Goal: Task Accomplishment & Management: Manage account settings

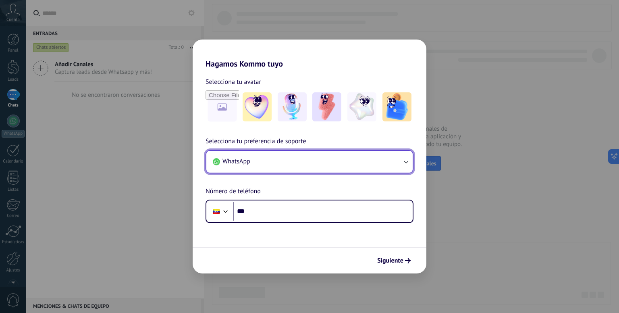
click at [271, 161] on button "WhatsApp" at bounding box center [309, 162] width 206 height 22
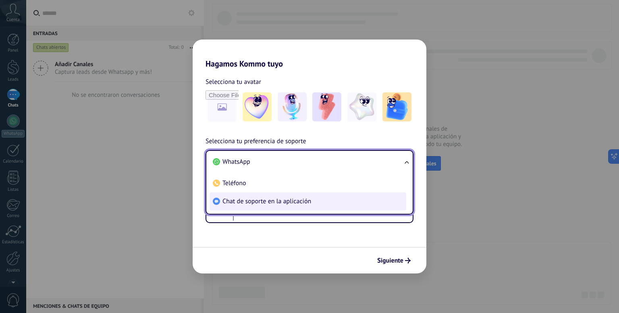
click at [263, 203] on span "Chat de soporte en la aplicación" at bounding box center [266, 201] width 89 height 8
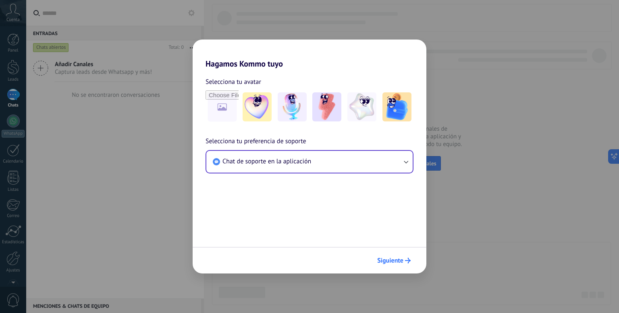
click at [395, 259] on span "Siguiente" at bounding box center [390, 260] width 26 height 6
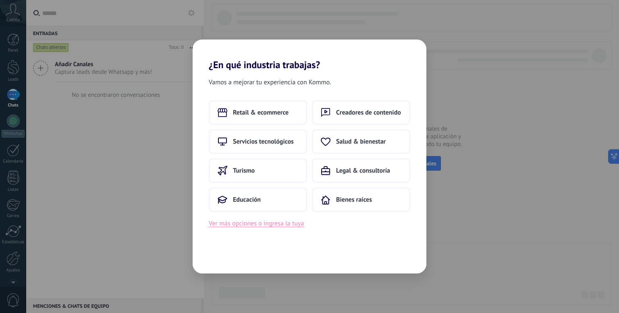
click at [237, 224] on button "Ver más opciones o ingresa la tuya" at bounding box center [256, 223] width 95 height 10
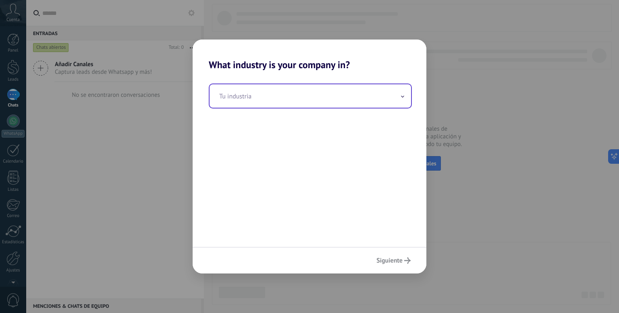
click at [272, 105] on input "text" at bounding box center [309, 95] width 201 height 23
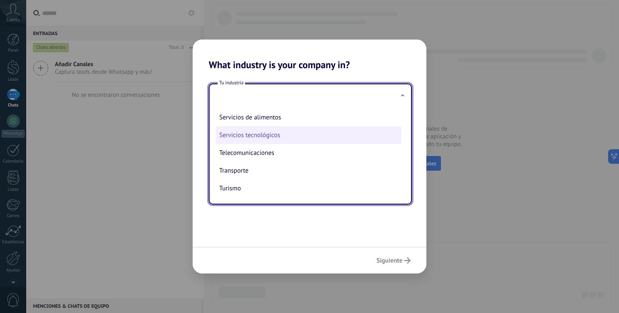
scroll to position [219, 0]
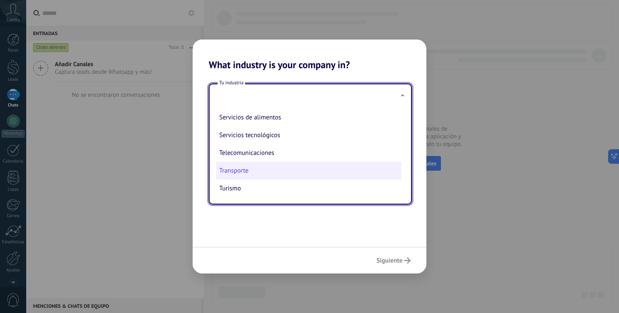
click at [238, 169] on li "Transporte" at bounding box center [308, 170] width 185 height 18
type input "**********"
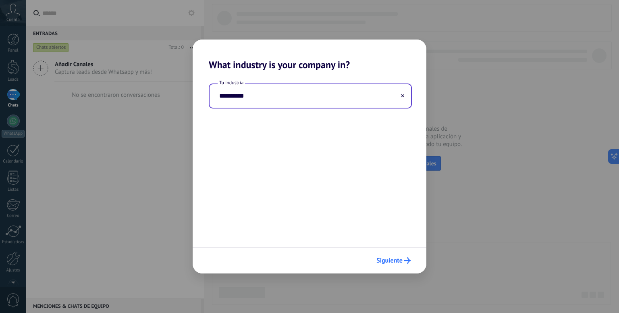
click at [392, 259] on span "Siguiente" at bounding box center [389, 260] width 26 height 6
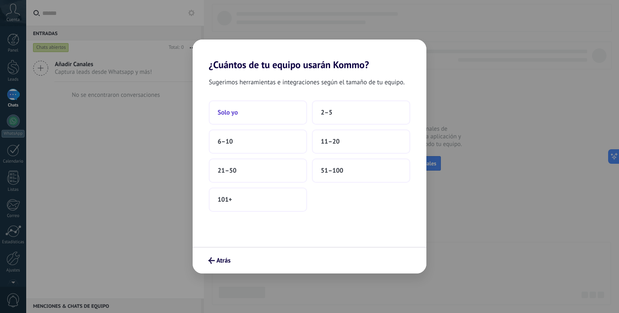
click at [265, 113] on button "Solo yo" at bounding box center [258, 112] width 98 height 24
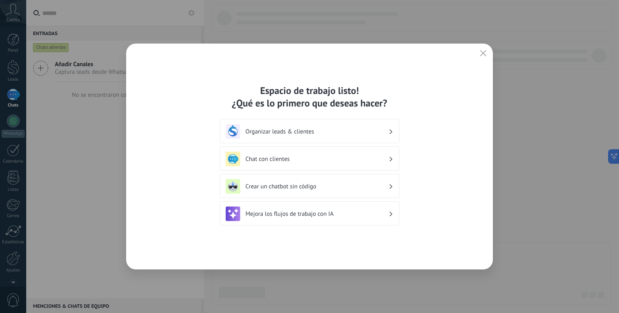
click at [482, 50] on icon "button" at bounding box center [483, 53] width 6 height 6
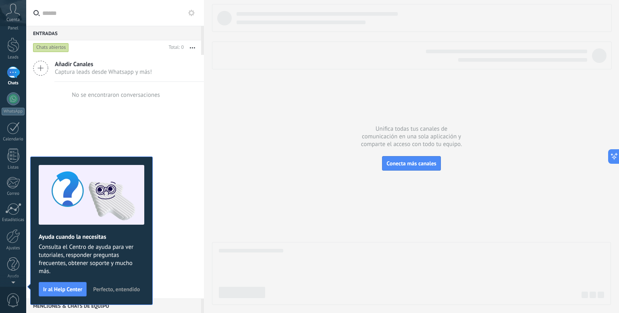
scroll to position [0, 0]
click at [108, 292] on span "Perfecto, entendido" at bounding box center [116, 289] width 47 height 6
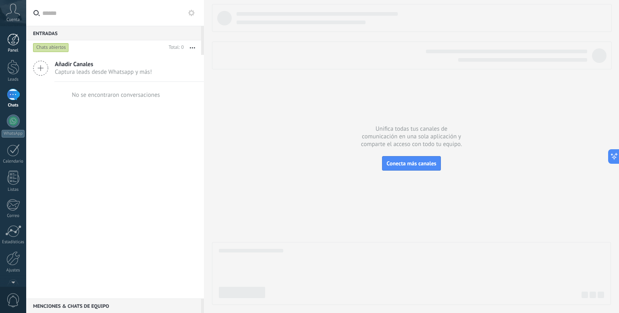
click at [8, 41] on div at bounding box center [13, 39] width 12 height 12
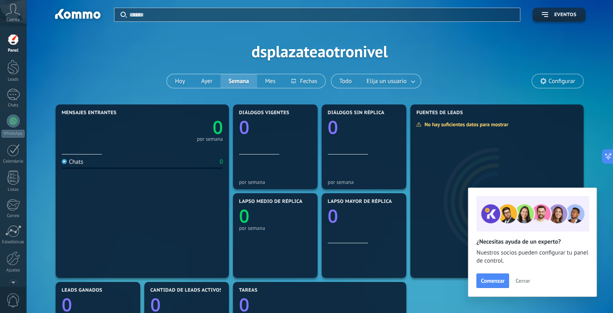
click at [513, 279] on button "Cerrar" at bounding box center [522, 280] width 22 height 12
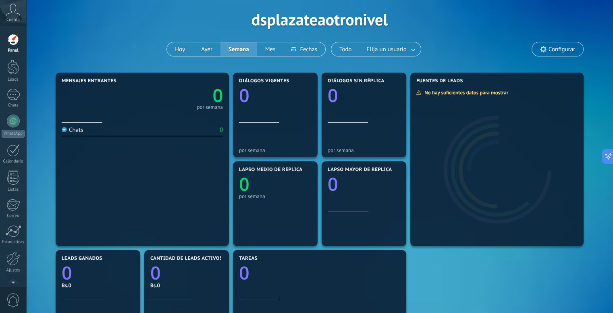
scroll to position [33, 0]
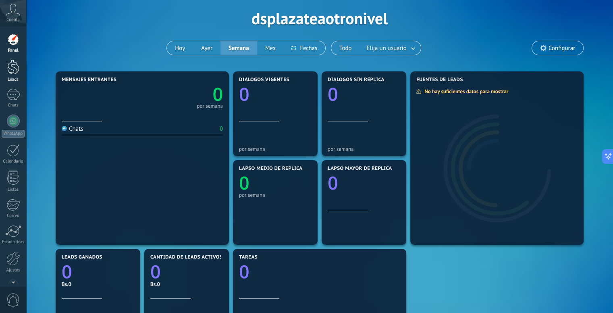
click at [11, 65] on div at bounding box center [13, 67] width 12 height 15
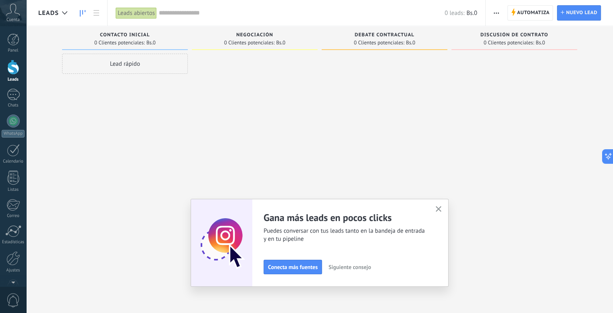
click at [440, 208] on use "button" at bounding box center [438, 209] width 6 height 6
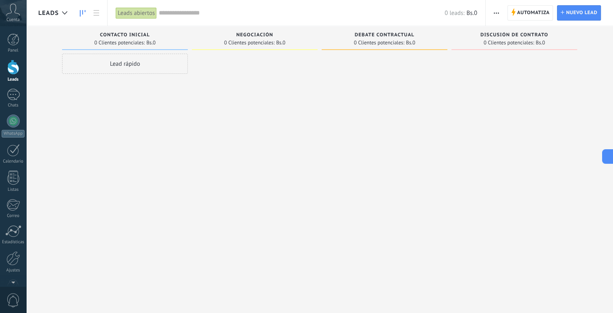
drag, startPoint x: 56, startPoint y: 7, endPoint x: 56, endPoint y: 13, distance: 6.1
click at [56, 13] on div "Leads" at bounding box center [54, 13] width 33 height 26
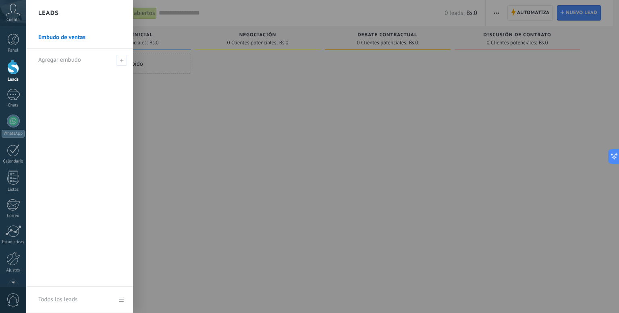
drag, startPoint x: 177, startPoint y: 118, endPoint x: 177, endPoint y: 124, distance: 6.5
click at [176, 124] on div at bounding box center [335, 156] width 619 height 313
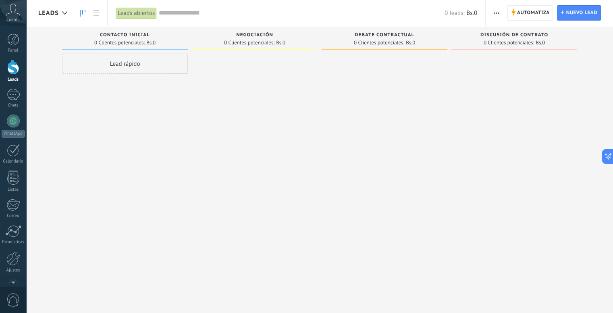
click at [7, 68] on div at bounding box center [13, 67] width 12 height 15
click at [515, 12] on icon at bounding box center [513, 11] width 4 height 7
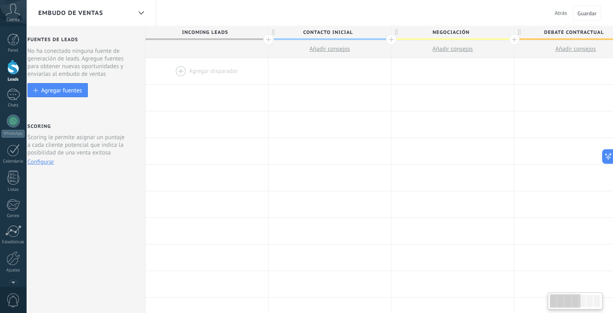
scroll to position [0, 10]
click at [340, 34] on span "Contacto inicial" at bounding box center [328, 32] width 118 height 12
click at [340, 34] on input "**********" at bounding box center [328, 32] width 107 height 12
click at [230, 29] on span "Incoming leads" at bounding box center [205, 32] width 118 height 12
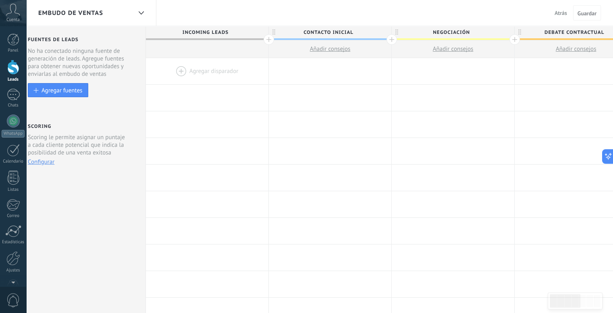
click at [227, 29] on span "Incoming leads" at bounding box center [205, 32] width 118 height 12
click at [223, 29] on span "Incoming leads" at bounding box center [205, 32] width 118 height 12
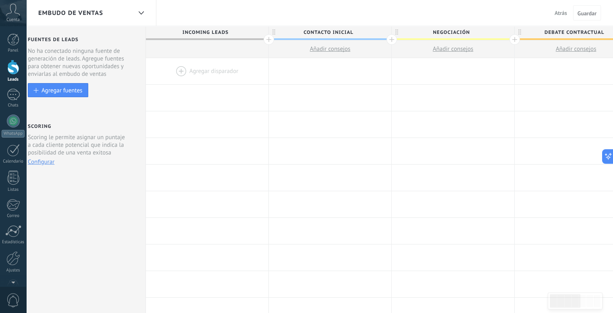
click at [322, 32] on span "Contacto inicial" at bounding box center [328, 32] width 118 height 12
click at [321, 32] on input "**********" at bounding box center [328, 32] width 107 height 12
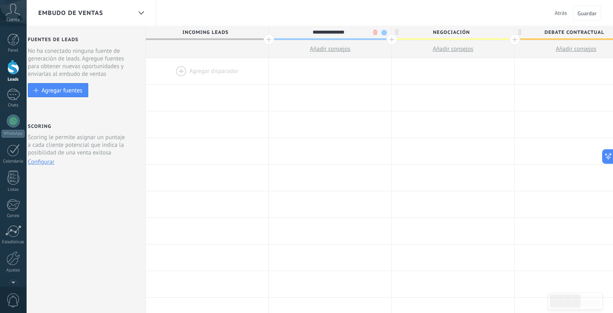
click at [321, 32] on input "**********" at bounding box center [328, 32] width 107 height 12
type input "*"
type input "**********"
click at [590, 8] on button "Guardar" at bounding box center [587, 12] width 28 height 15
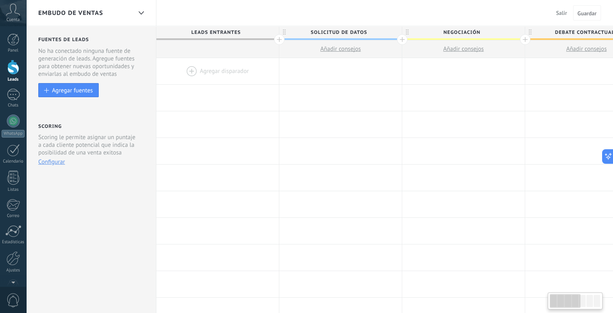
scroll to position [0, 10]
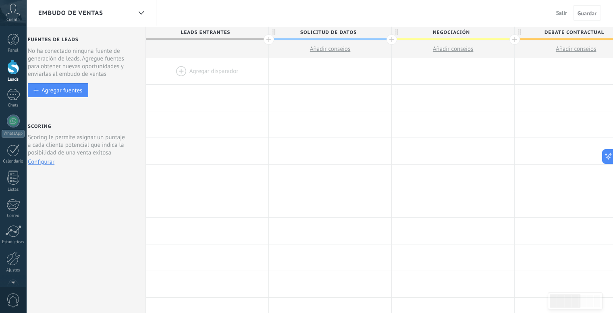
click at [447, 32] on span "Negociación" at bounding box center [450, 32] width 118 height 12
click at [446, 32] on input "**********" at bounding box center [451, 32] width 107 height 12
type input "**********"
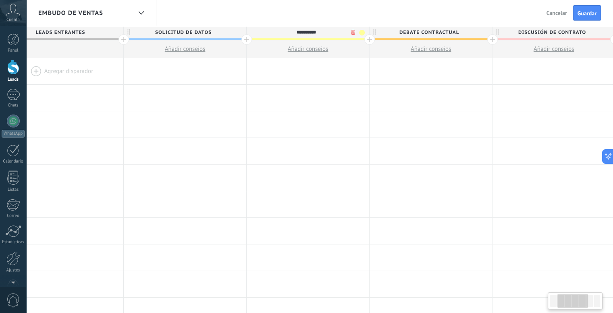
scroll to position [0, 157]
click at [445, 29] on span "Debate contractual" at bounding box center [427, 32] width 118 height 12
click at [445, 31] on input "**********" at bounding box center [427, 32] width 107 height 12
type input "**********"
click at [437, 16] on div "Embudo de ventas Salir Cancelar Guardar" at bounding box center [319, 13] width 586 height 26
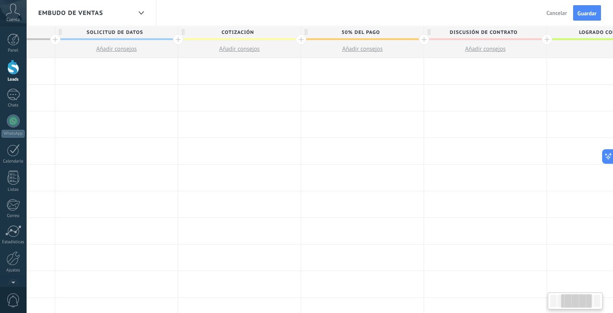
scroll to position [0, 224]
click at [535, 32] on span "Discusión de contrato" at bounding box center [482, 32] width 118 height 12
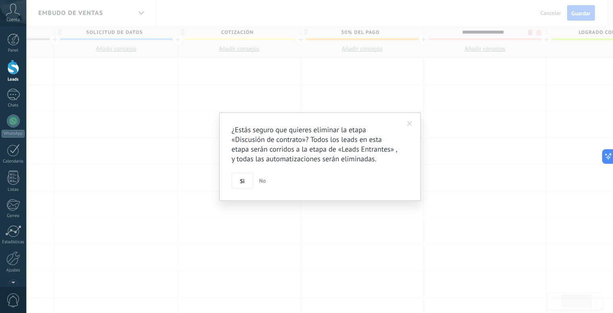
click at [530, 32] on body ".abccls-1,.abccls-2{fill-rule:evenodd}.abccls-2{fill:#fff} .abfcls-1{fill:none}…" at bounding box center [306, 156] width 613 height 313
click at [246, 180] on span "Si" at bounding box center [245, 181] width 4 height 6
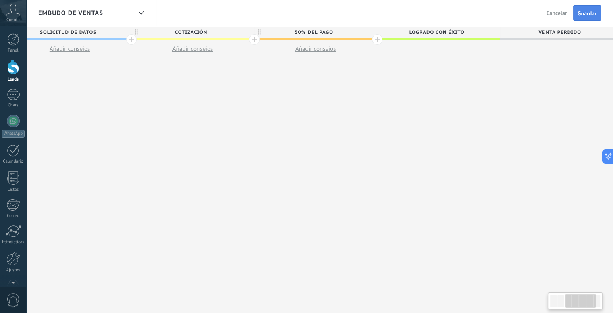
scroll to position [0, 280]
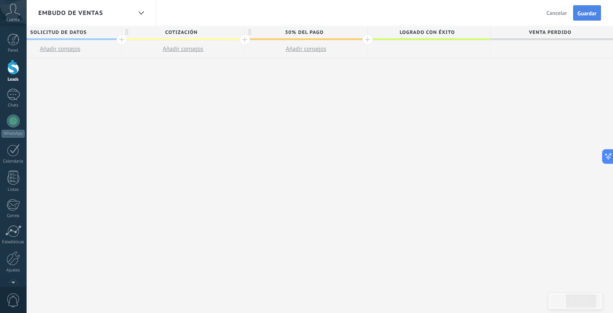
click at [588, 13] on span "Guardar" at bounding box center [586, 13] width 19 height 6
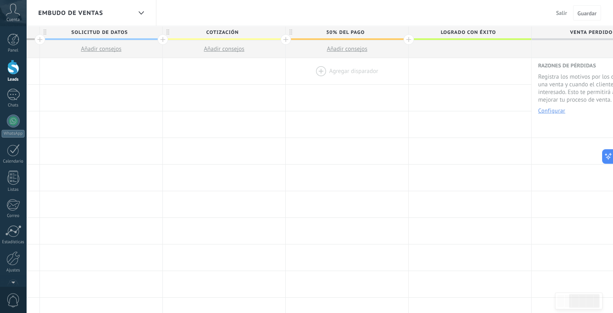
scroll to position [0, 280]
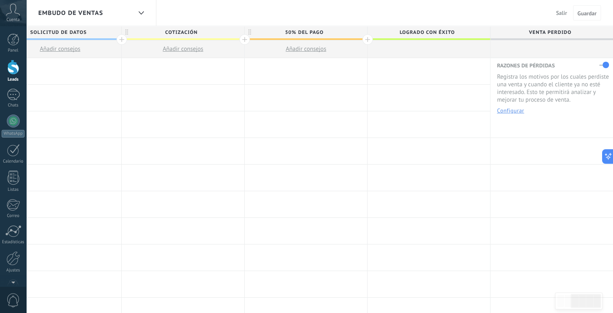
click at [447, 33] on span "Logrado con éxito" at bounding box center [426, 32] width 118 height 12
click at [447, 33] on input "**********" at bounding box center [426, 32] width 107 height 12
type input "*"
type input "**********"
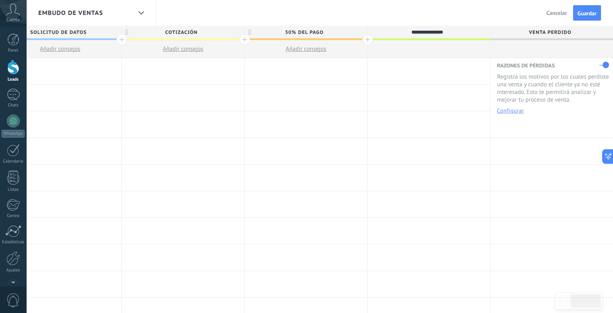
click at [584, 39] on span at bounding box center [551, 39] width 122 height 2
click at [577, 31] on span "Venta Perdido" at bounding box center [549, 32] width 118 height 12
type input "**********"
click at [585, 17] on button "Guardar" at bounding box center [587, 12] width 28 height 15
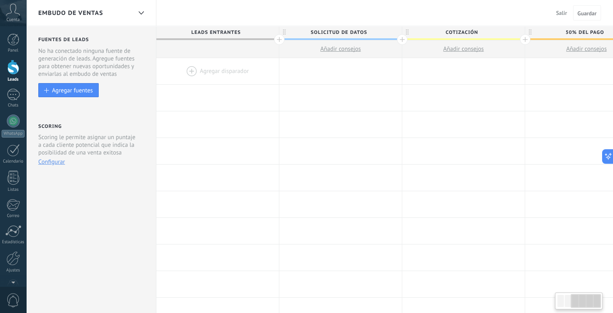
scroll to position [0, 280]
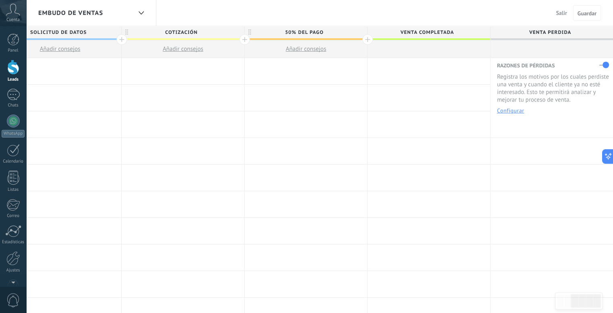
click at [512, 111] on button "Configurar" at bounding box center [510, 111] width 27 height 6
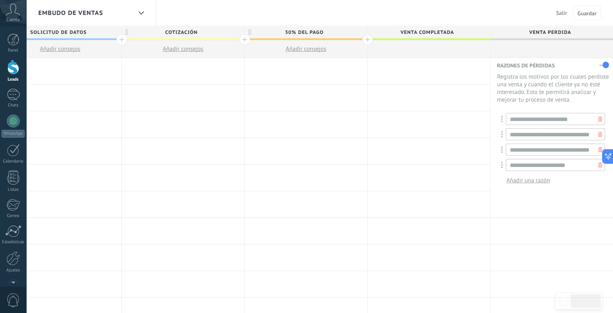
click at [595, 166] on div at bounding box center [600, 165] width 10 height 12
click at [598, 150] on use at bounding box center [600, 149] width 4 height 5
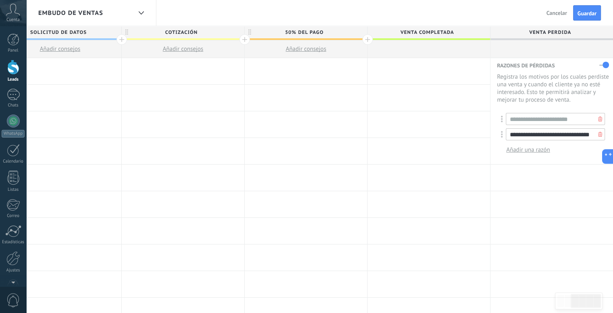
click at [574, 137] on input "**********" at bounding box center [554, 134] width 99 height 12
click at [544, 149] on span "Añadir una razón" at bounding box center [528, 150] width 44 height 8
click at [600, 12] on button "Guardar" at bounding box center [587, 12] width 28 height 15
